Goal: Check status

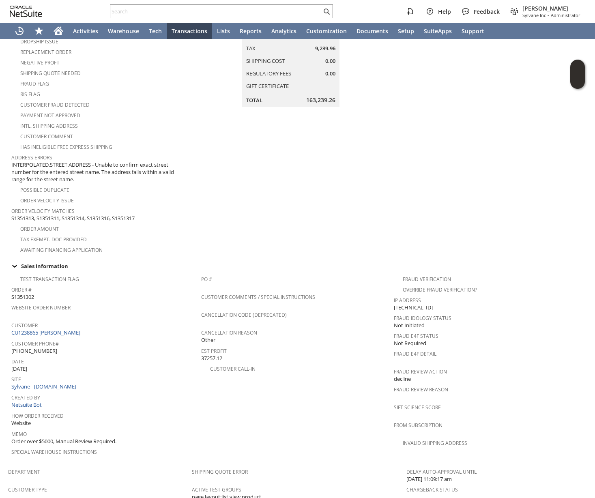
scroll to position [153, 0]
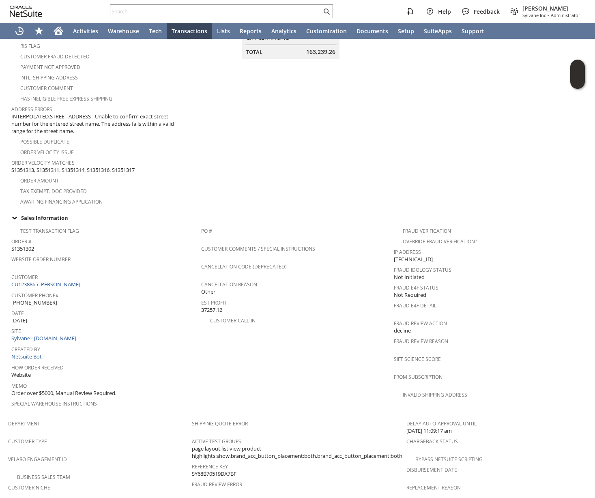
click at [57, 281] on link "CU1238865 [PERSON_NAME]" at bounding box center [46, 284] width 71 height 7
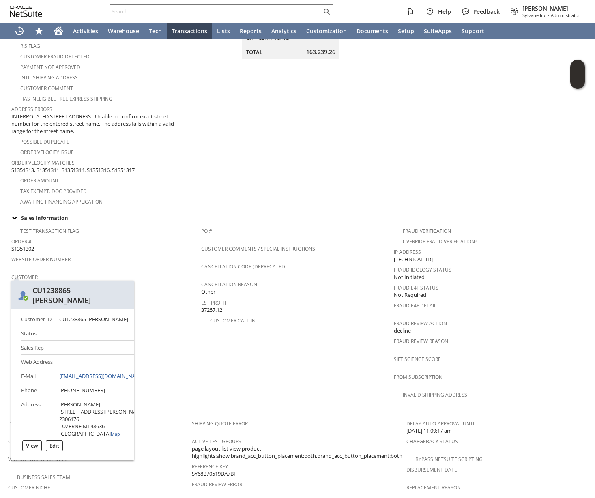
click at [68, 281] on link "CU1238865 [PERSON_NAME]" at bounding box center [46, 284] width 71 height 7
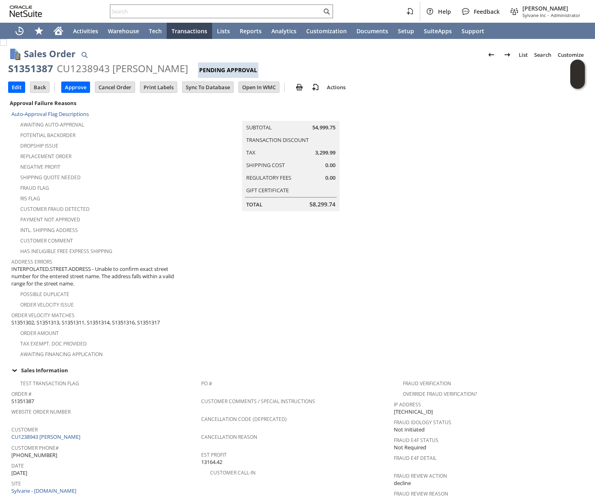
drag, startPoint x: 111, startPoint y: 166, endPoint x: 108, endPoint y: 154, distance: 12.5
click at [111, 166] on div "Negative Profit" at bounding box center [101, 166] width 181 height 10
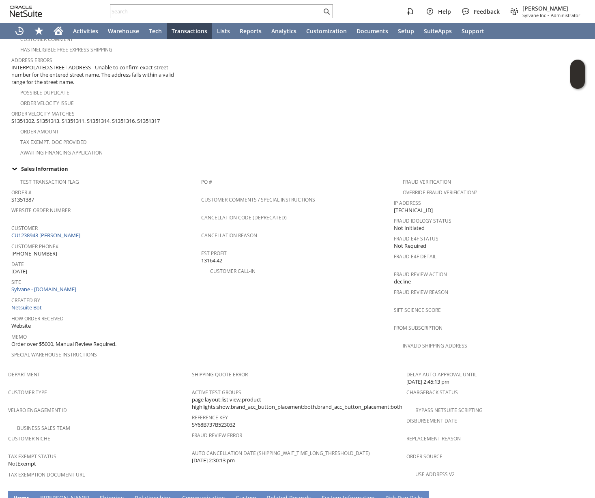
scroll to position [203, 0]
click at [158, 185] on span "Order #" at bounding box center [104, 189] width 186 height 9
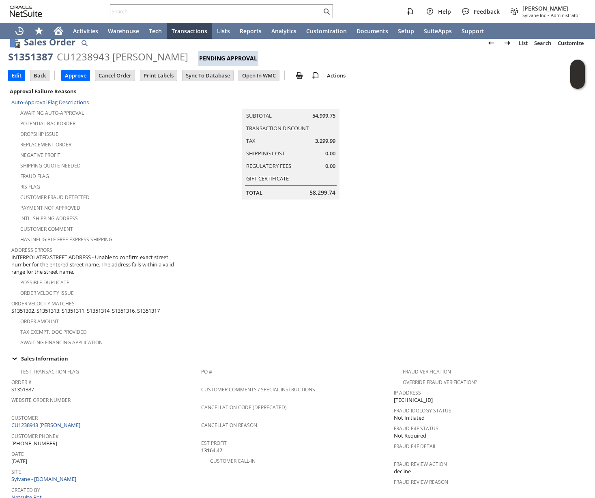
scroll to position [336, 0]
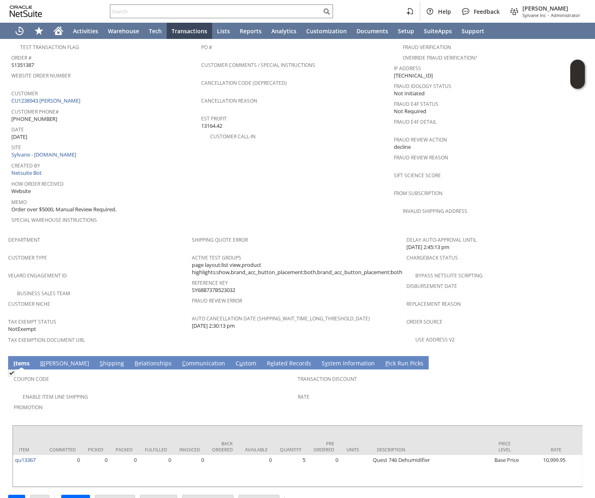
click at [98, 359] on link "S hipping" at bounding box center [112, 363] width 28 height 9
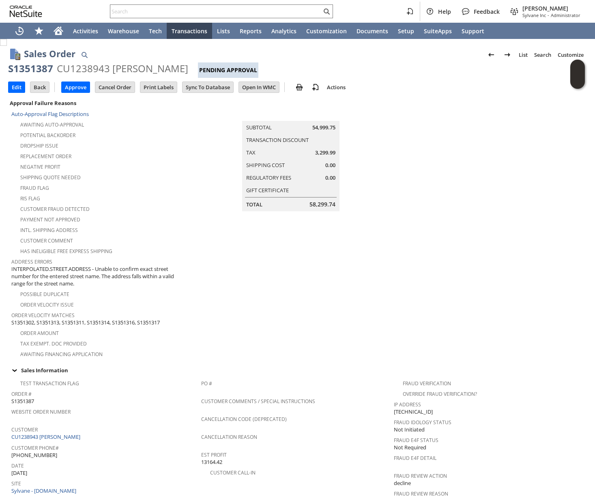
scroll to position [1, 0]
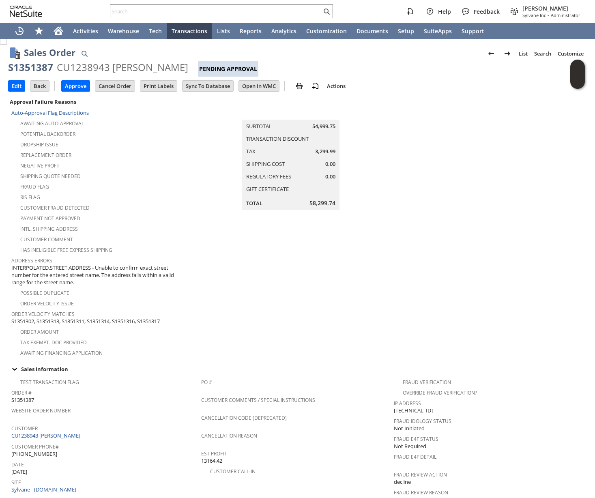
drag, startPoint x: 430, startPoint y: 401, endPoint x: 396, endPoint y: 400, distance: 34.5
click at [395, 400] on div "IP Address 143.105.111.84" at bounding box center [488, 406] width 189 height 17
copy span "[TECHNICAL_ID]"
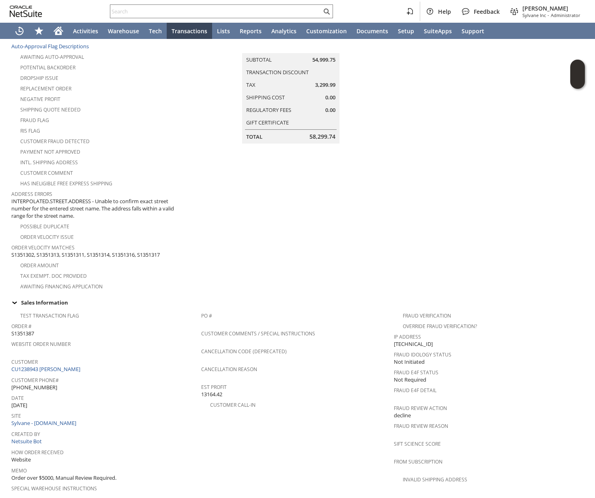
scroll to position [0, 0]
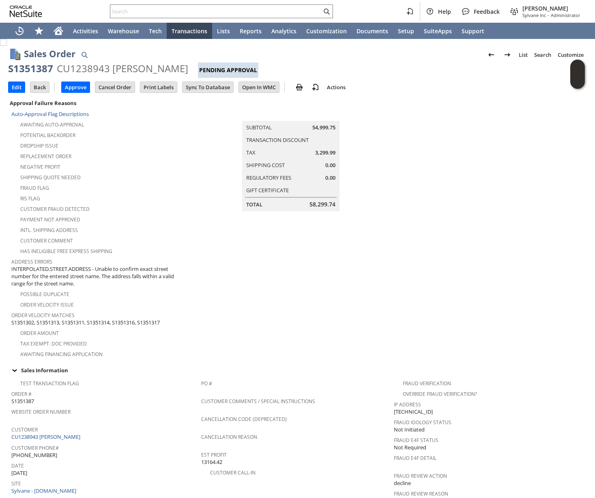
drag, startPoint x: 125, startPoint y: 69, endPoint x: 172, endPoint y: 69, distance: 47.5
click at [172, 69] on div "CU1238943 Charles Friese" at bounding box center [122, 68] width 131 height 13
copy div "[PERSON_NAME]"
